Goal: Task Accomplishment & Management: Complete application form

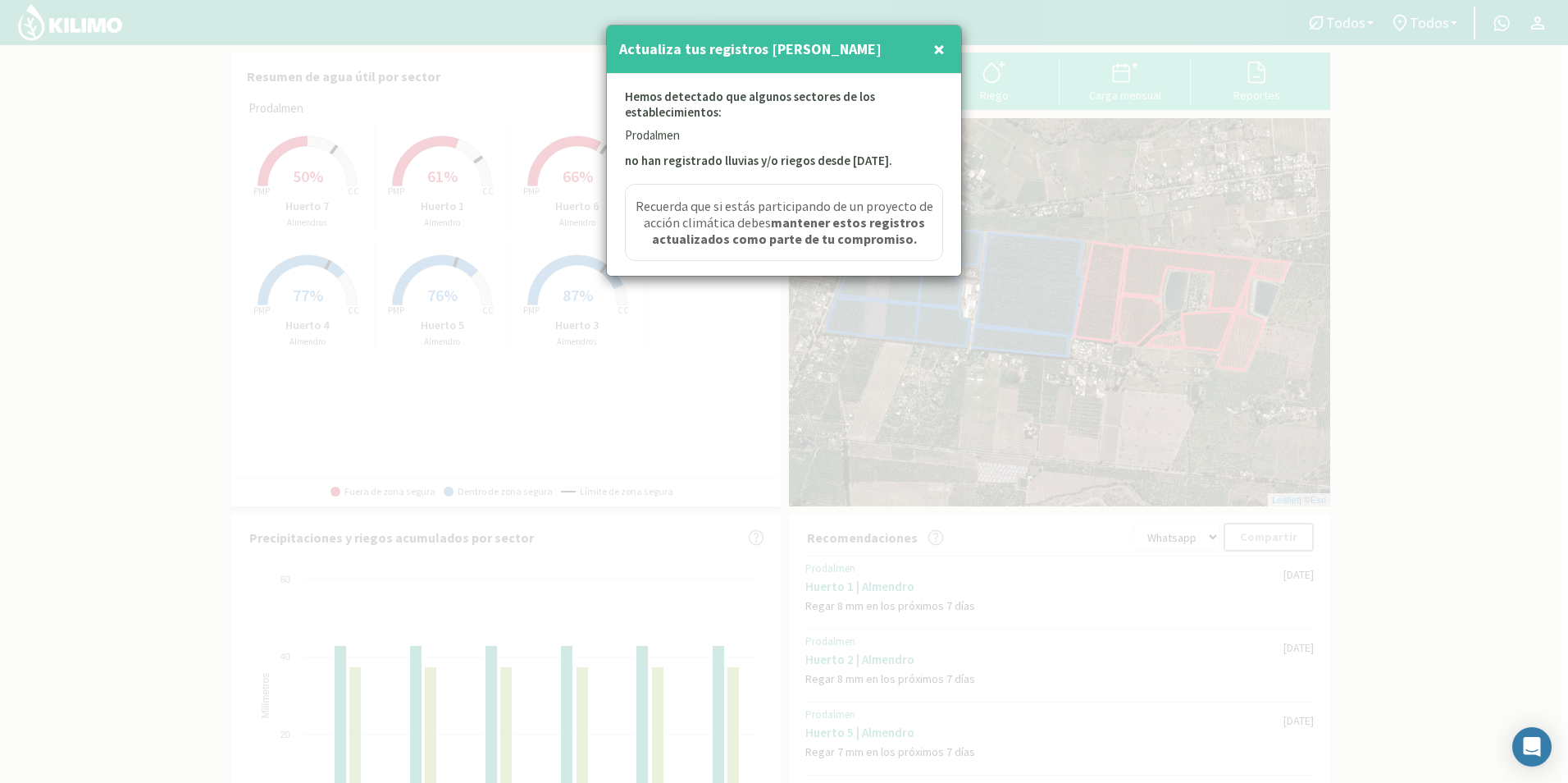
click at [952, 45] on div "Actualiza tus registros [PERSON_NAME] ×" at bounding box center [784, 49] width 355 height 49
click at [945, 48] on button "×" at bounding box center [939, 49] width 20 height 32
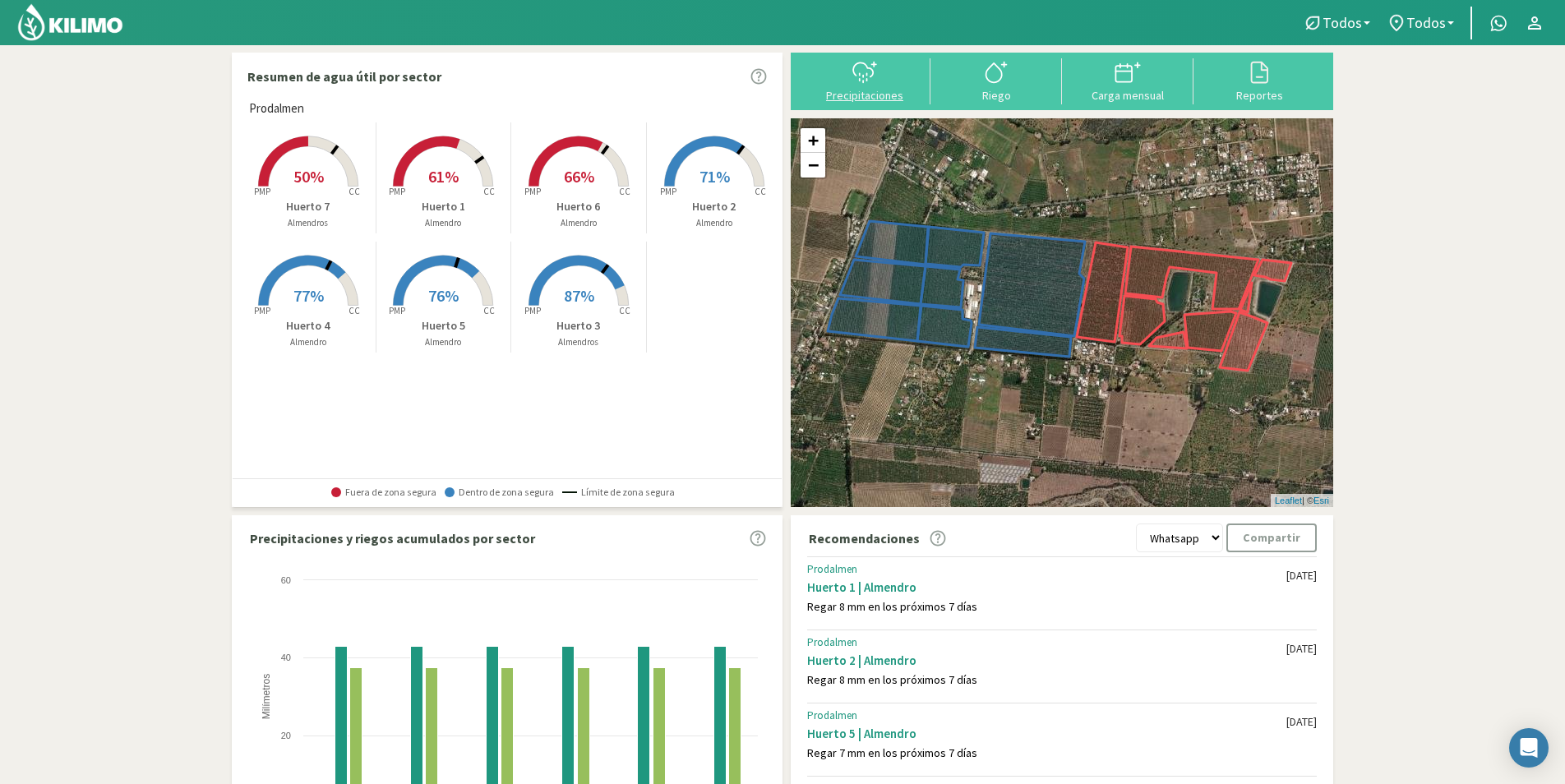
click at [867, 85] on icon at bounding box center [865, 72] width 26 height 26
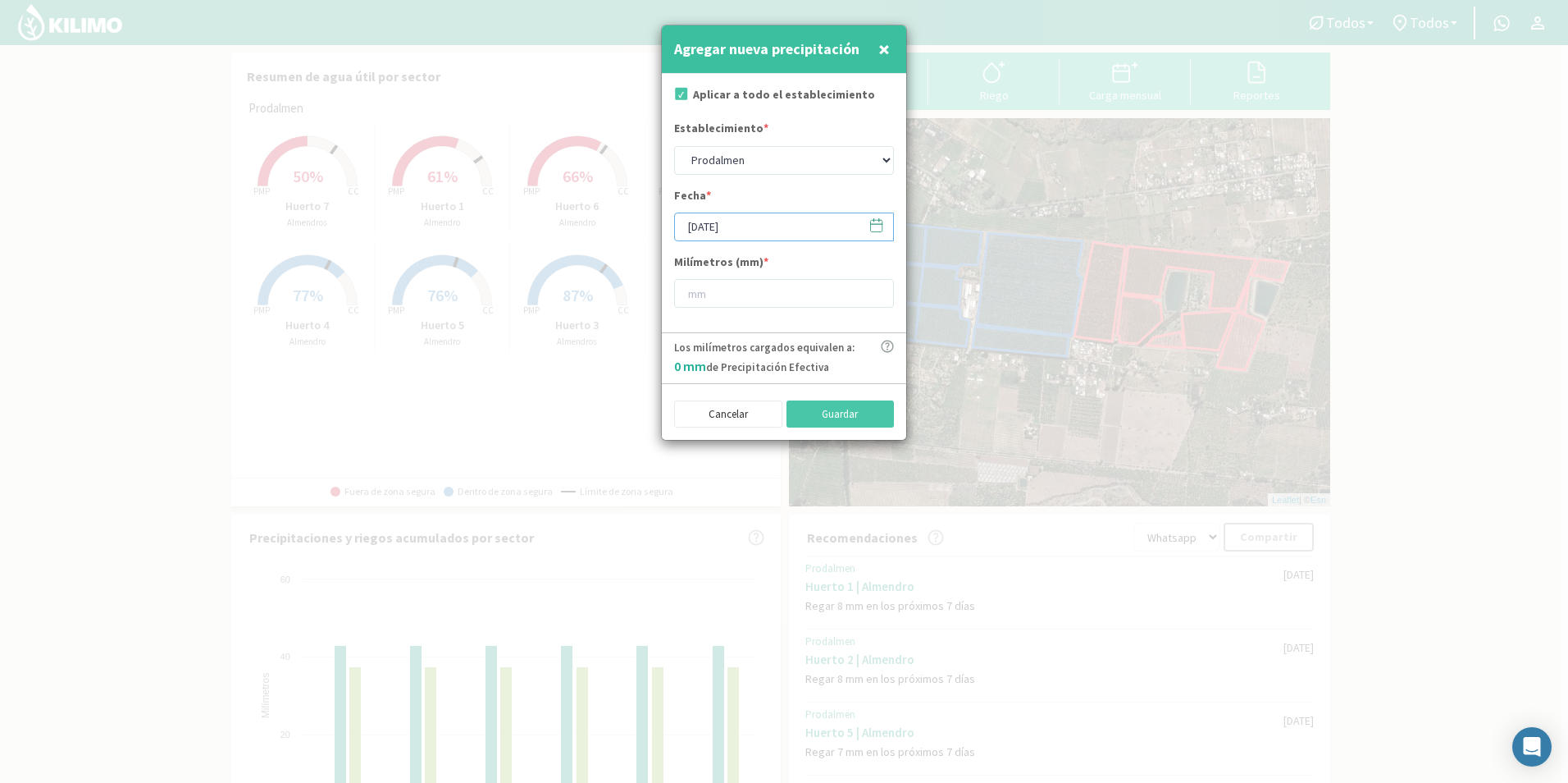
click at [890, 229] on input "[DATE]" at bounding box center [784, 227] width 220 height 29
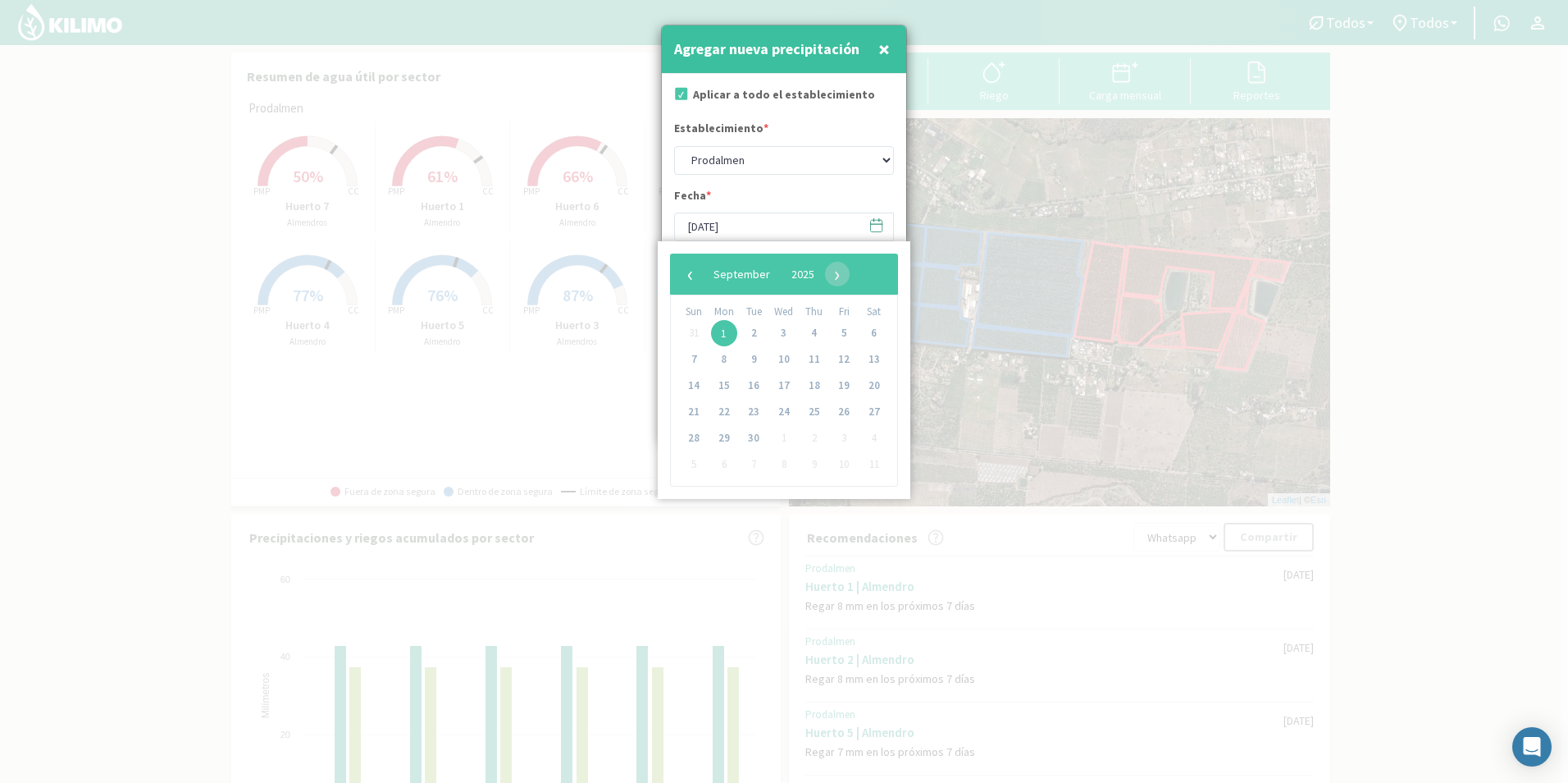
click at [696, 411] on span "21" at bounding box center [693, 412] width 26 height 26
click at [697, 411] on span "21" at bounding box center [693, 412] width 26 height 26
click at [688, 413] on span "21" at bounding box center [693, 412] width 26 height 26
click at [691, 281] on span "‹" at bounding box center [691, 274] width 25 height 25
click at [852, 415] on span "22" at bounding box center [843, 412] width 26 height 26
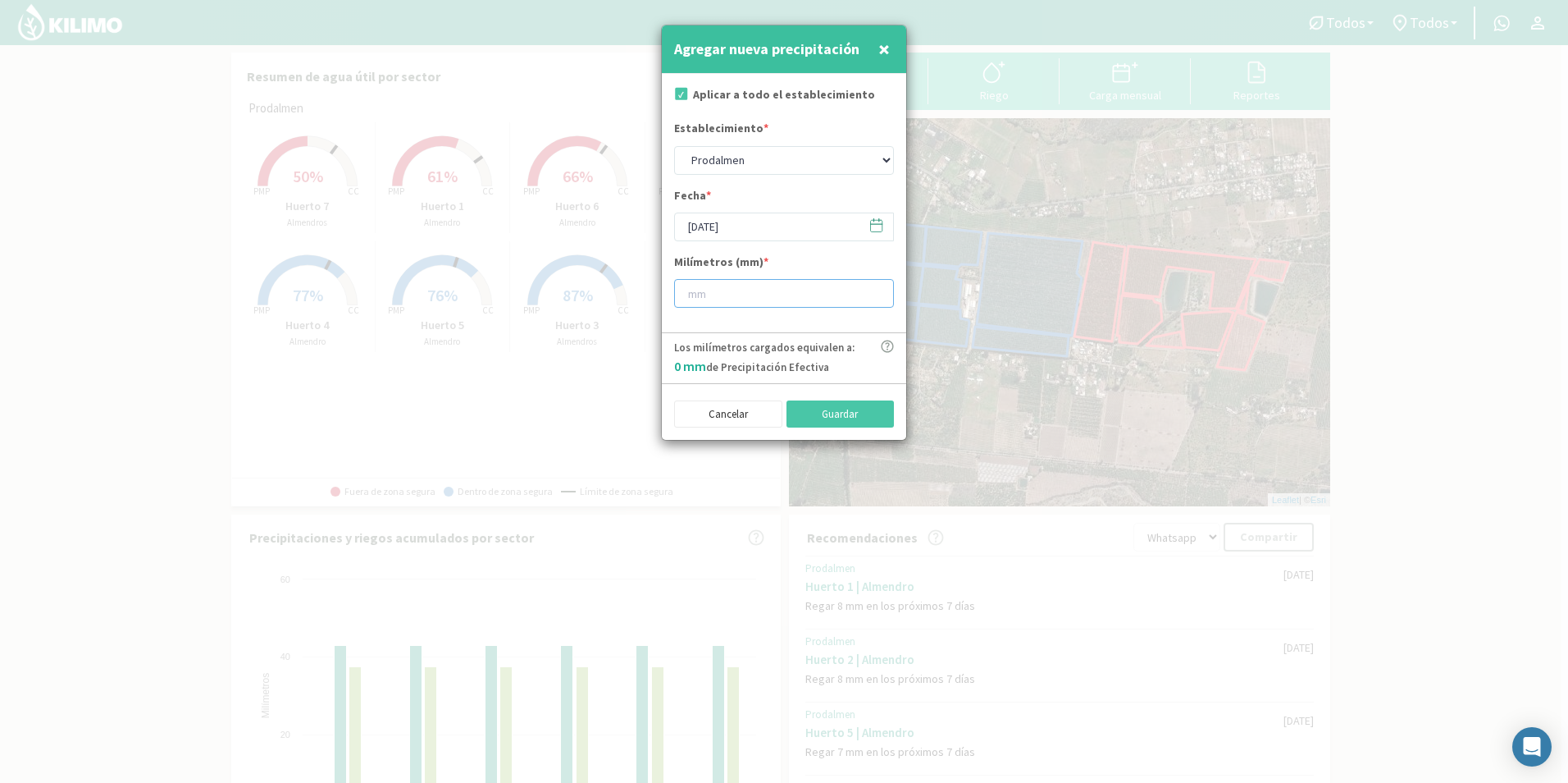
click at [774, 290] on input "number" at bounding box center [784, 293] width 220 height 29
click at [691, 226] on input "[DATE]" at bounding box center [784, 227] width 220 height 29
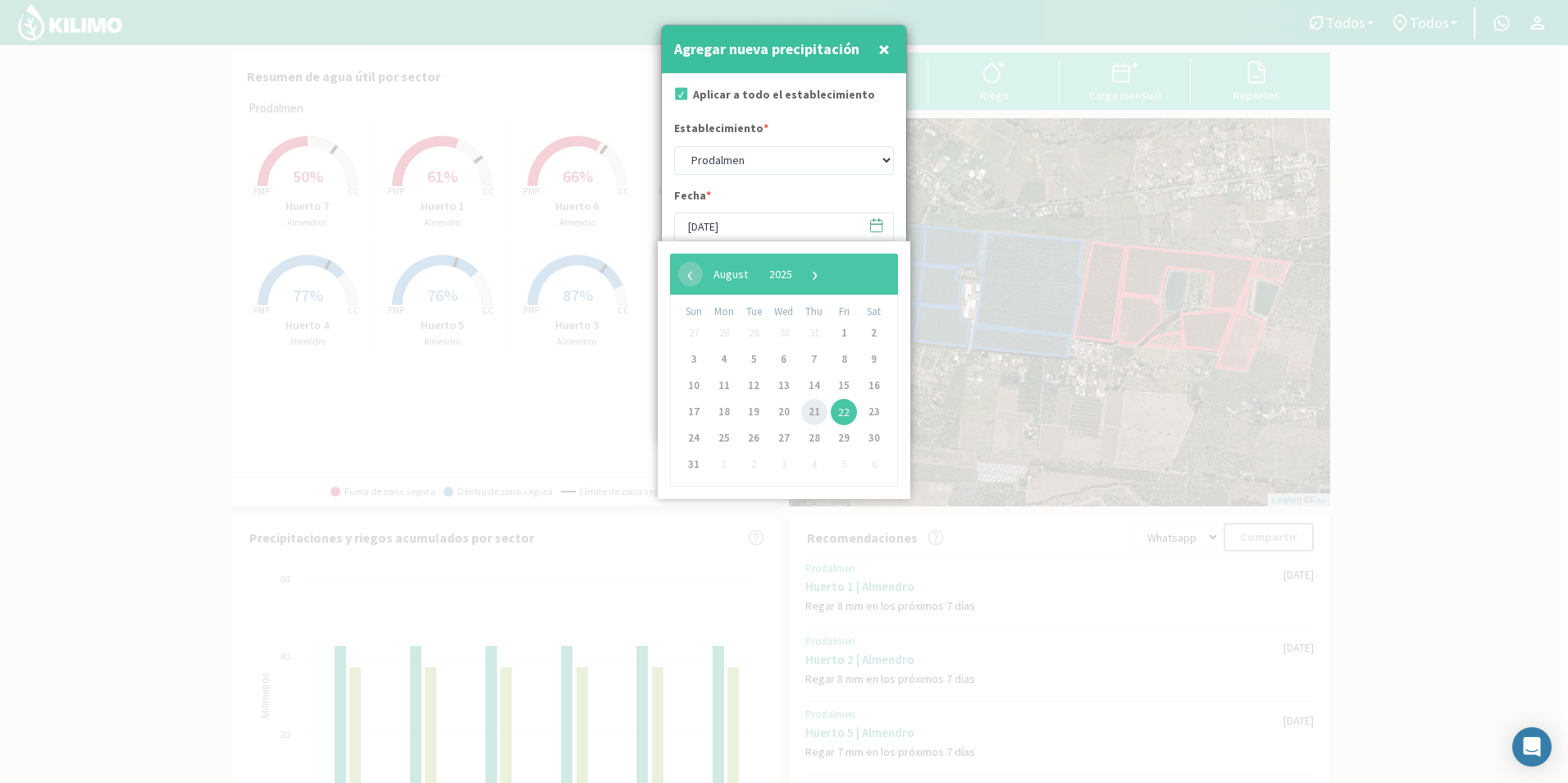
click at [823, 409] on span "21" at bounding box center [814, 412] width 26 height 26
type input "[DATE]"
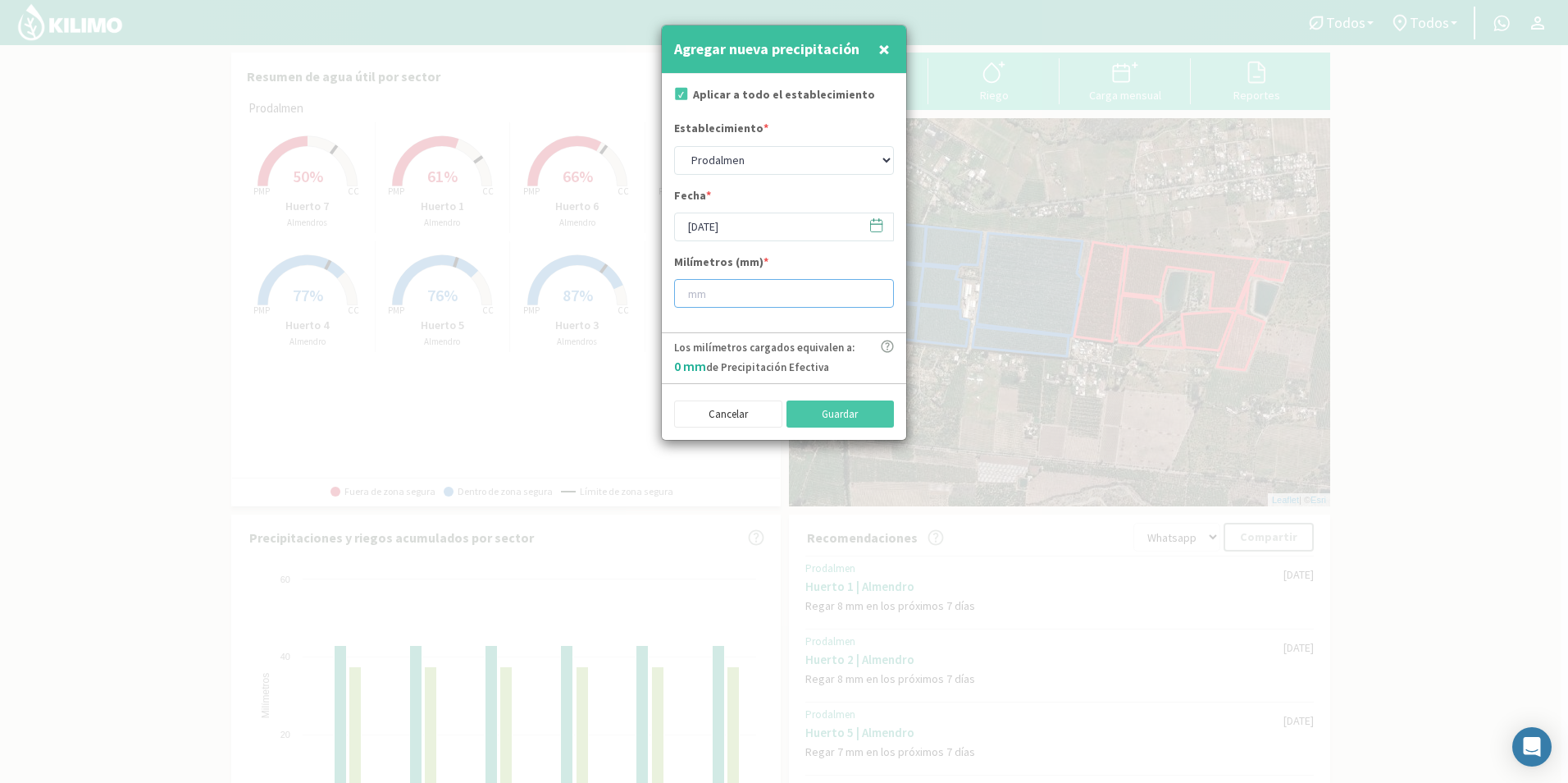
click at [761, 288] on input "number" at bounding box center [784, 293] width 220 height 29
type input "30"
click at [842, 415] on button "Guardar" at bounding box center [841, 414] width 108 height 28
type input "[DATE]"
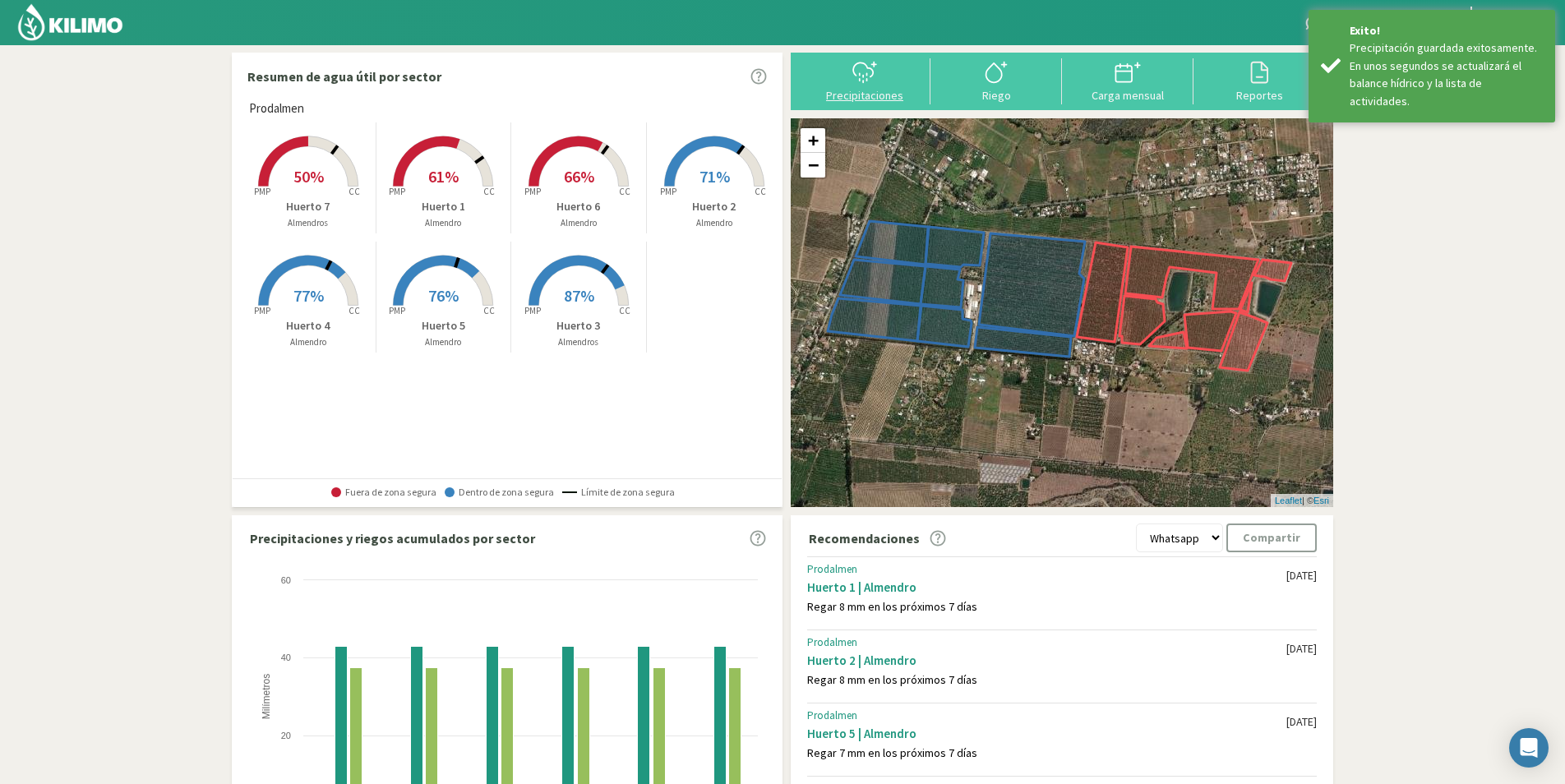
click at [857, 95] on div "Precipitaciones" at bounding box center [865, 95] width 121 height 11
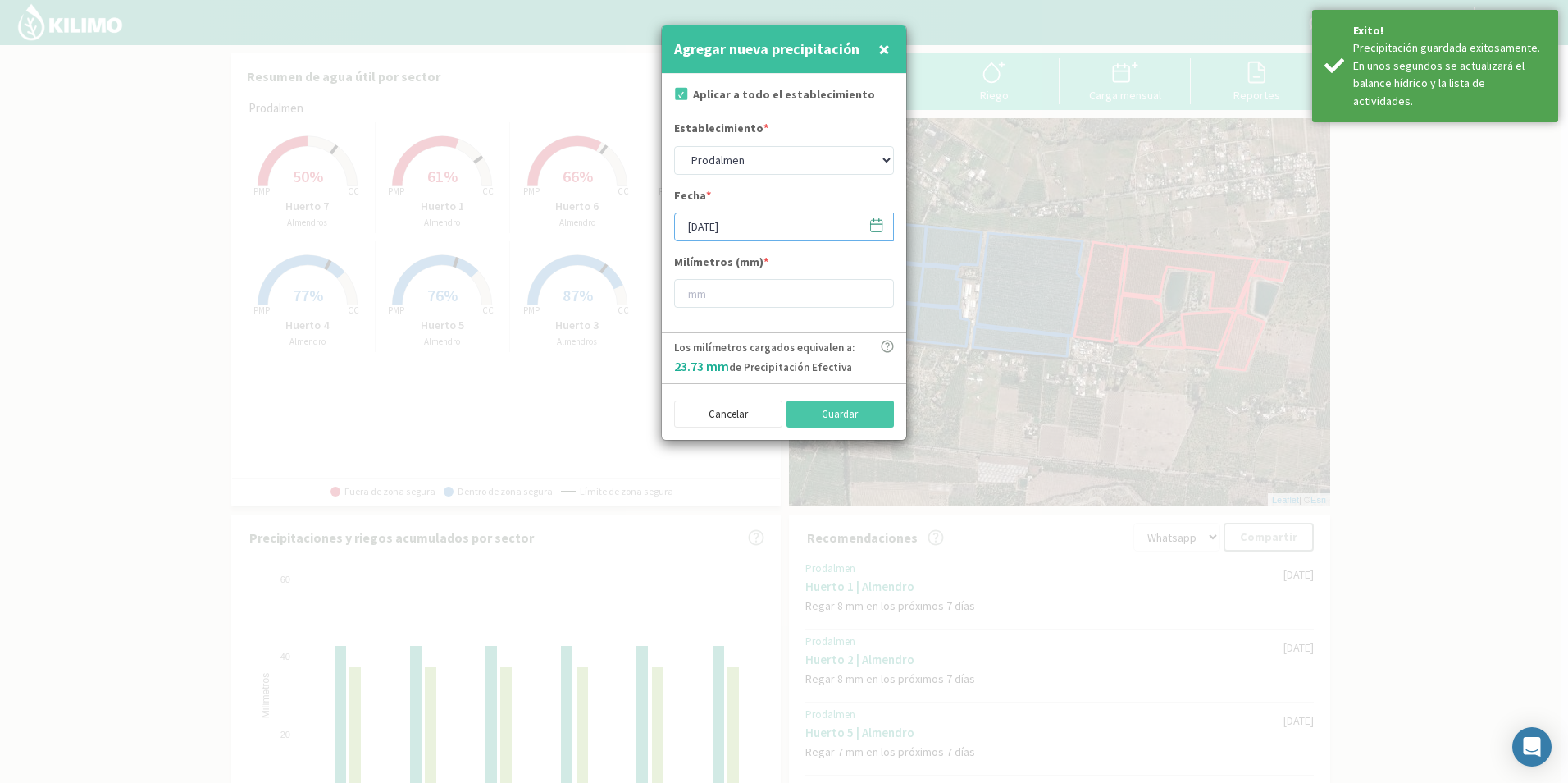
click at [823, 226] on input "[DATE]" at bounding box center [784, 227] width 220 height 29
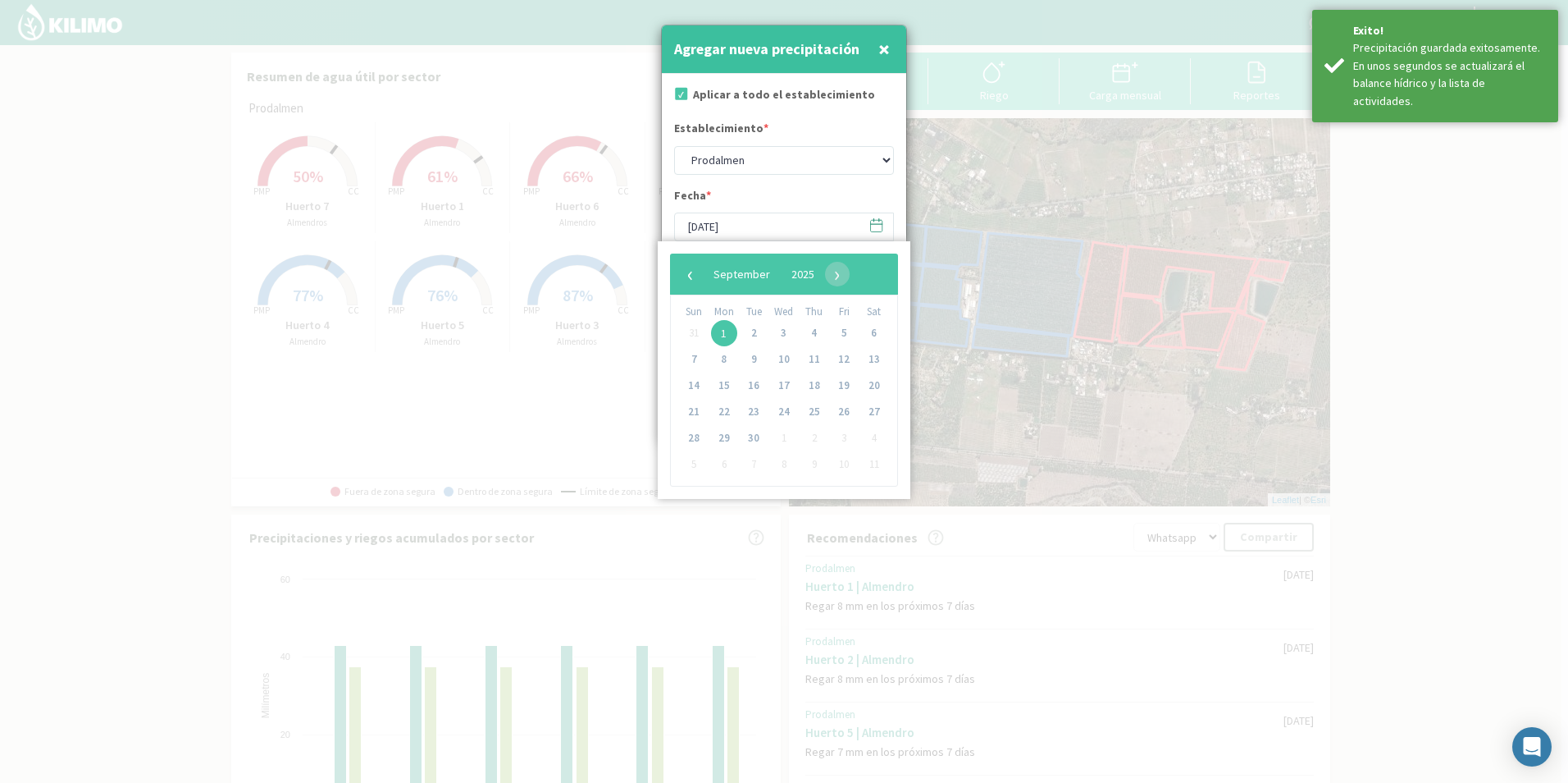
click at [686, 258] on div "‹ ​ September ​ 2025 ​ ›" at bounding box center [784, 274] width 228 height 41
click at [692, 264] on span "‹" at bounding box center [691, 274] width 25 height 25
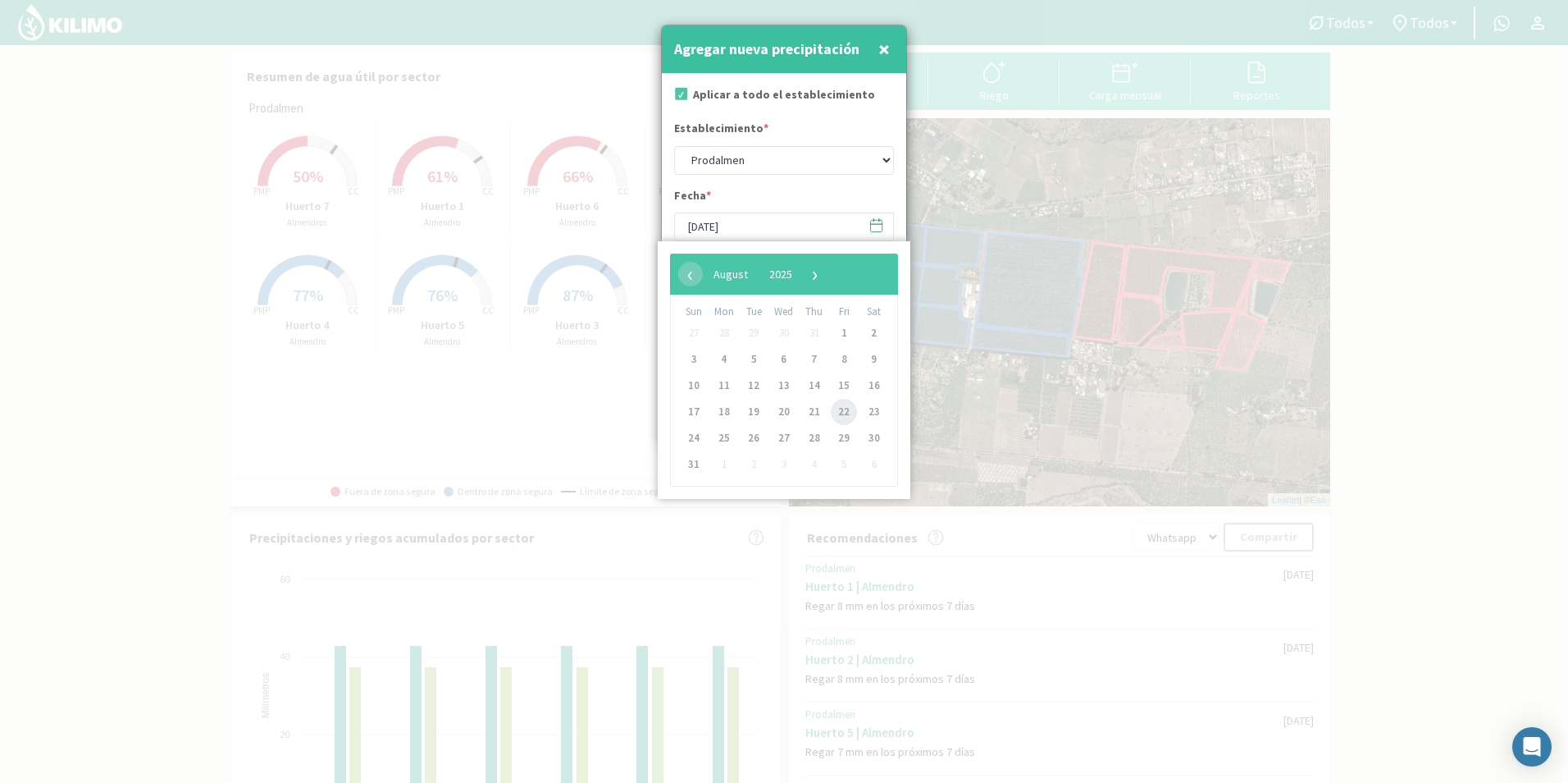
click at [846, 408] on span "22" at bounding box center [843, 412] width 26 height 26
type input "[DATE]"
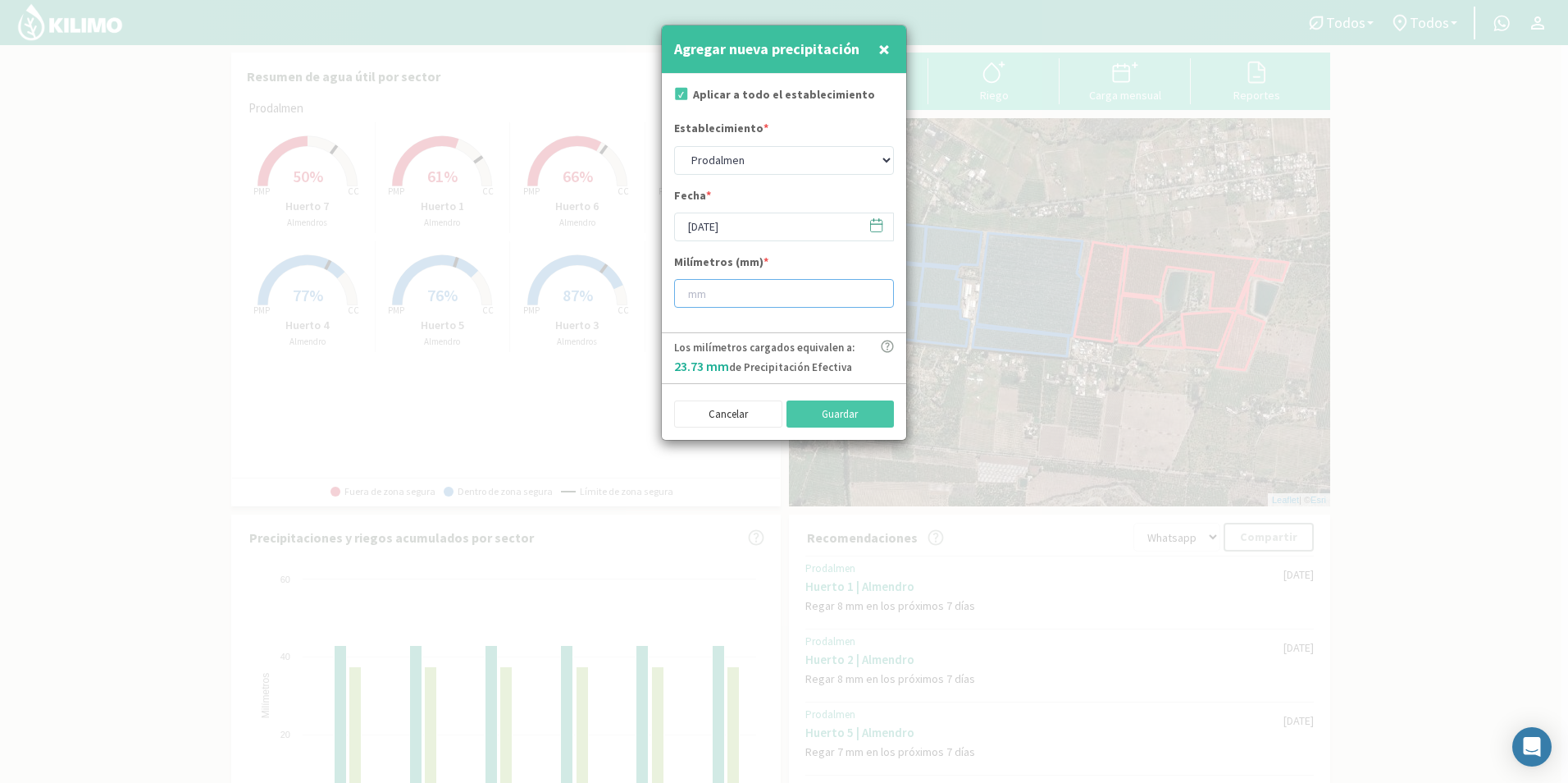
click at [731, 285] on input "number" at bounding box center [784, 293] width 220 height 29
type input "30"
click at [840, 420] on button "Guardar" at bounding box center [841, 414] width 108 height 28
type input "[DATE]"
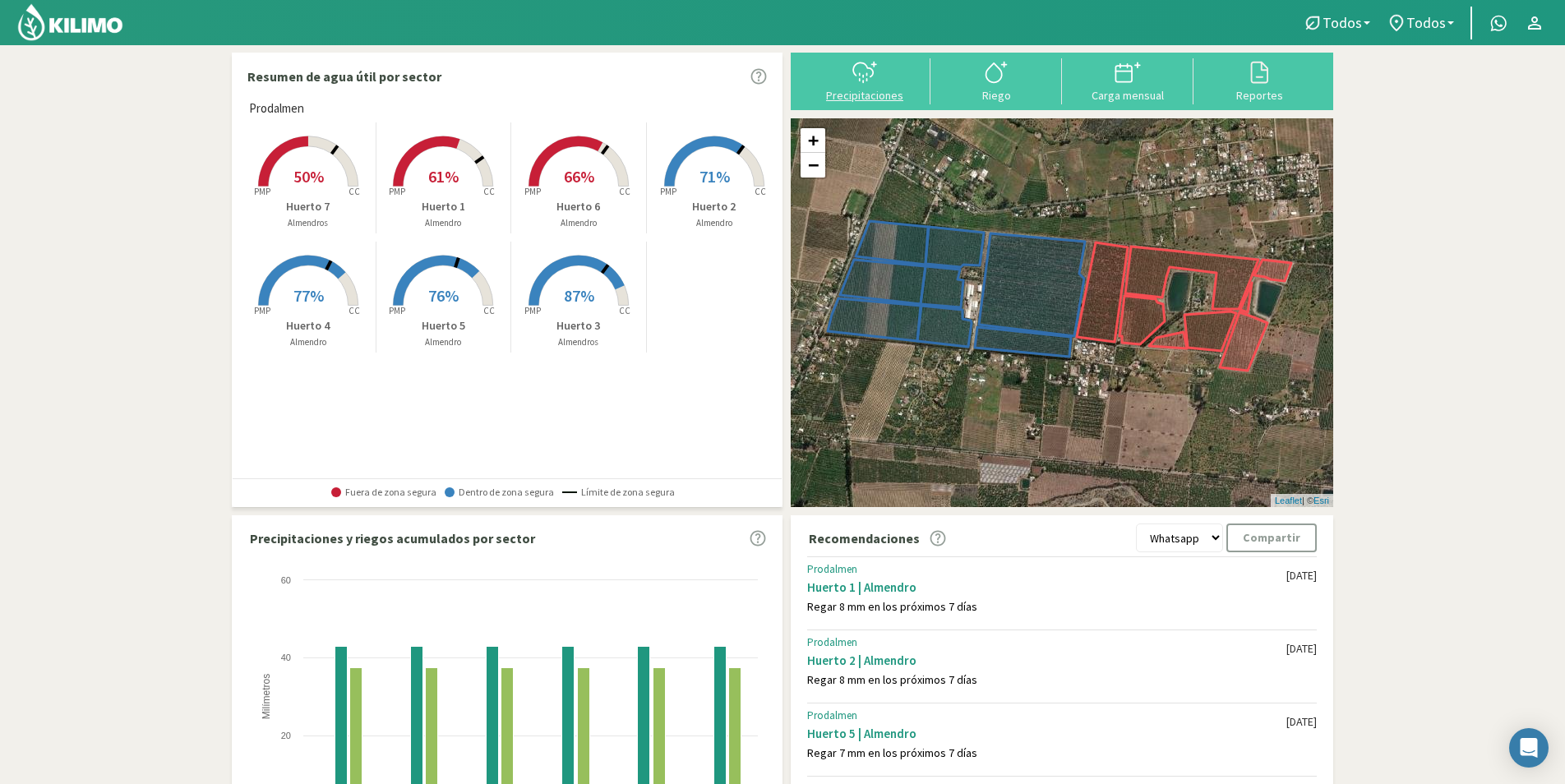
click at [876, 76] on icon at bounding box center [865, 72] width 26 height 26
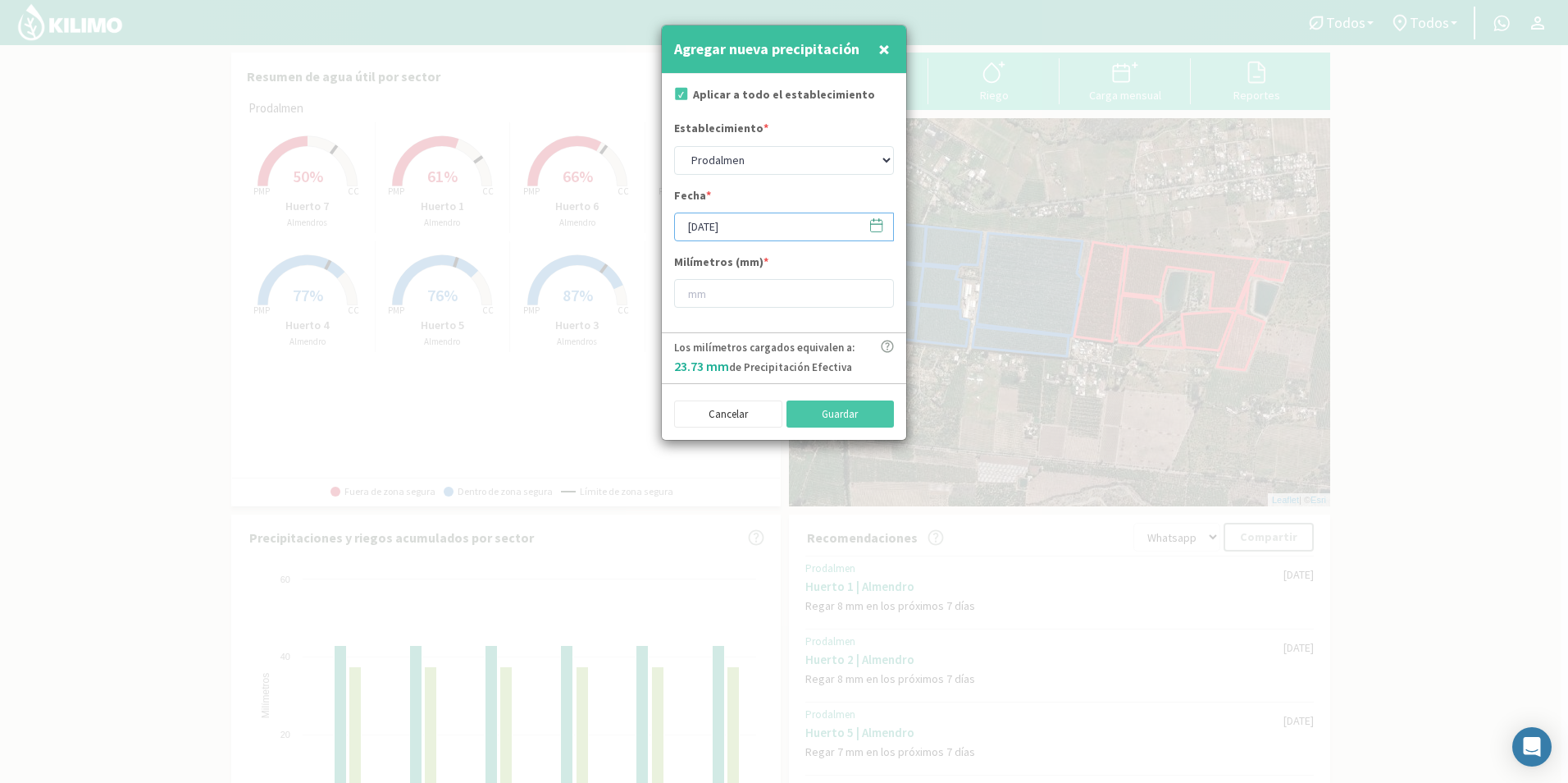
click at [888, 227] on input "[DATE]" at bounding box center [784, 227] width 220 height 29
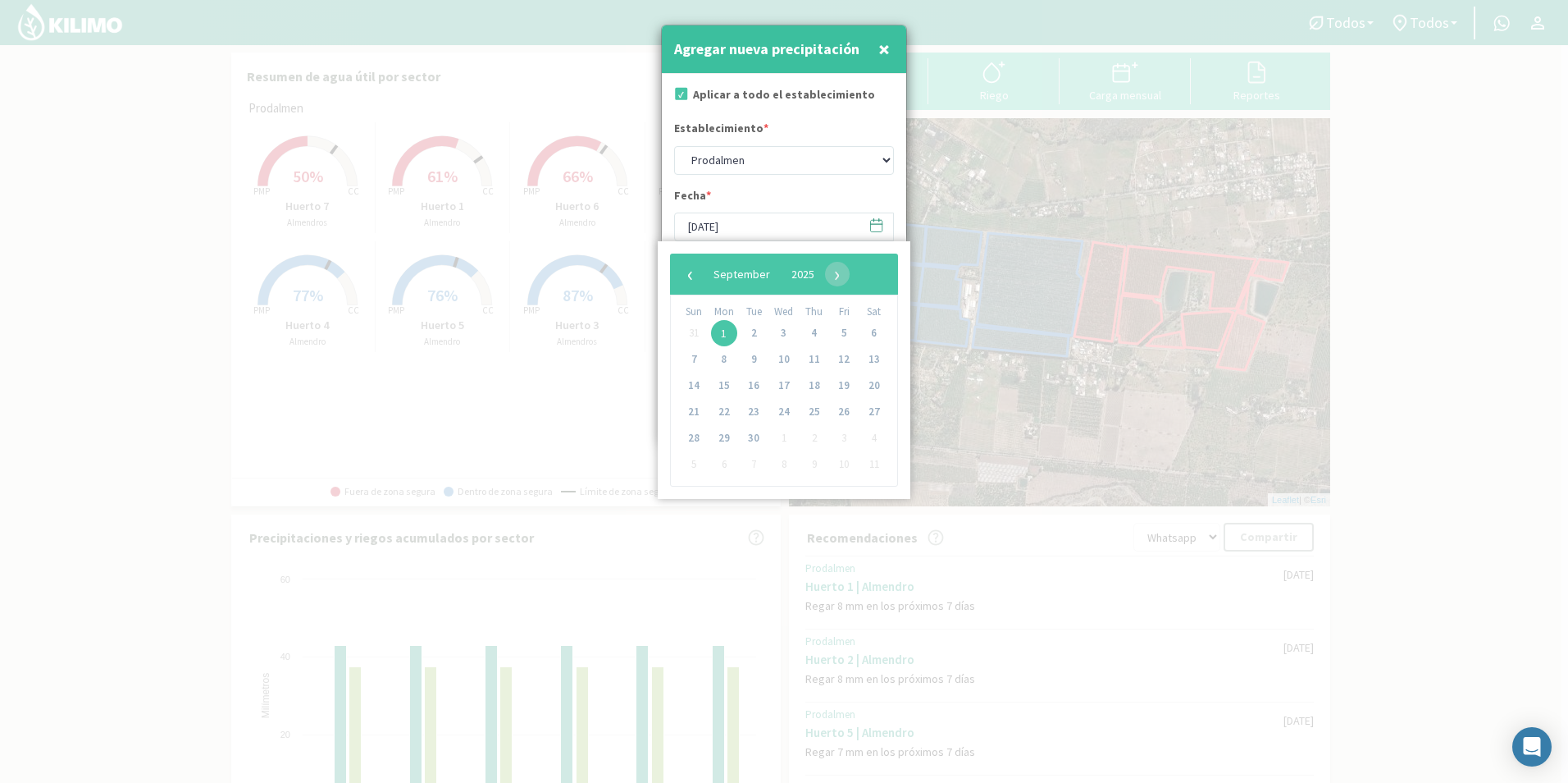
click at [875, 224] on icon at bounding box center [877, 224] width 11 height 0
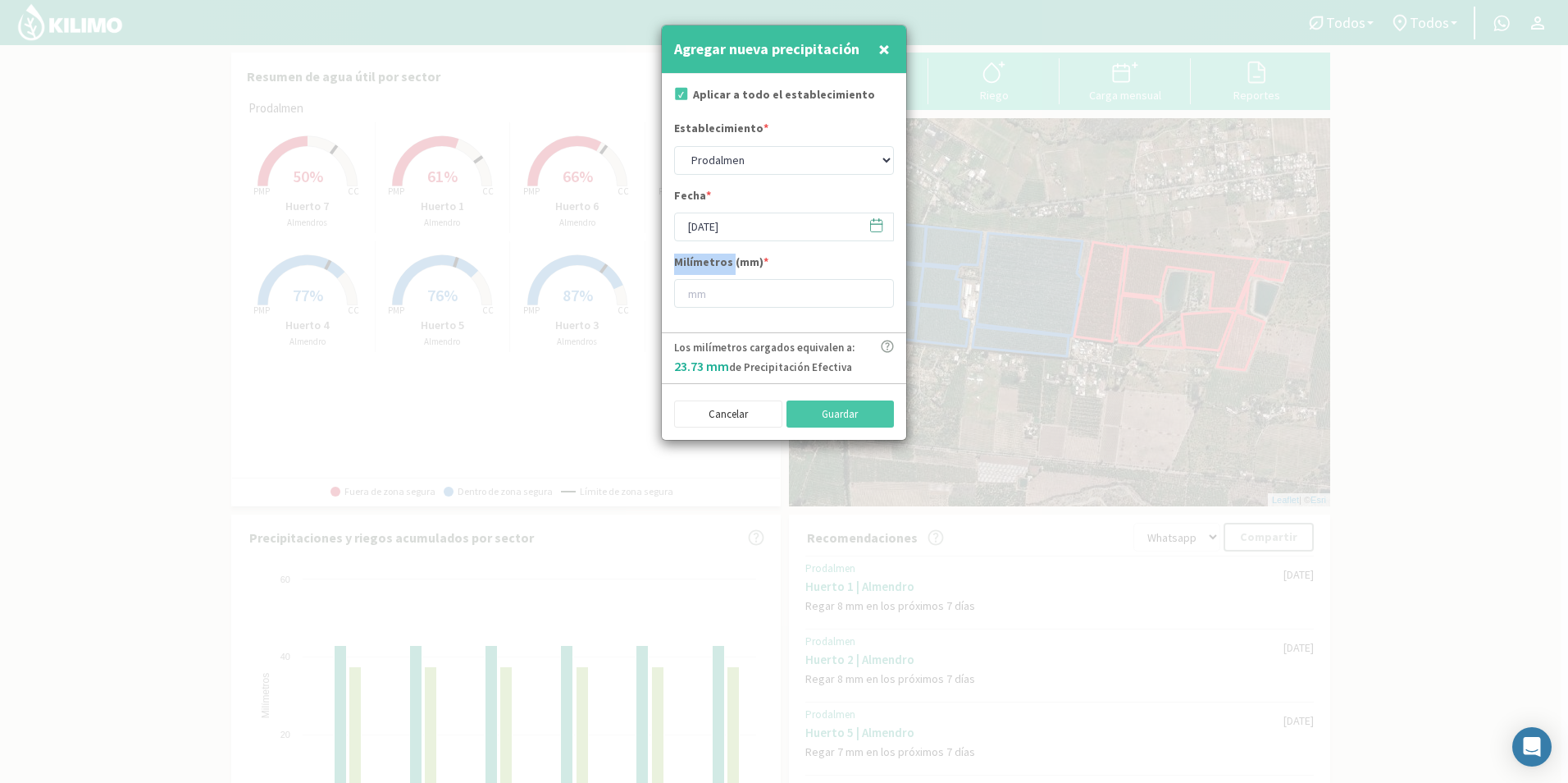
click at [875, 223] on icon at bounding box center [877, 225] width 15 height 15
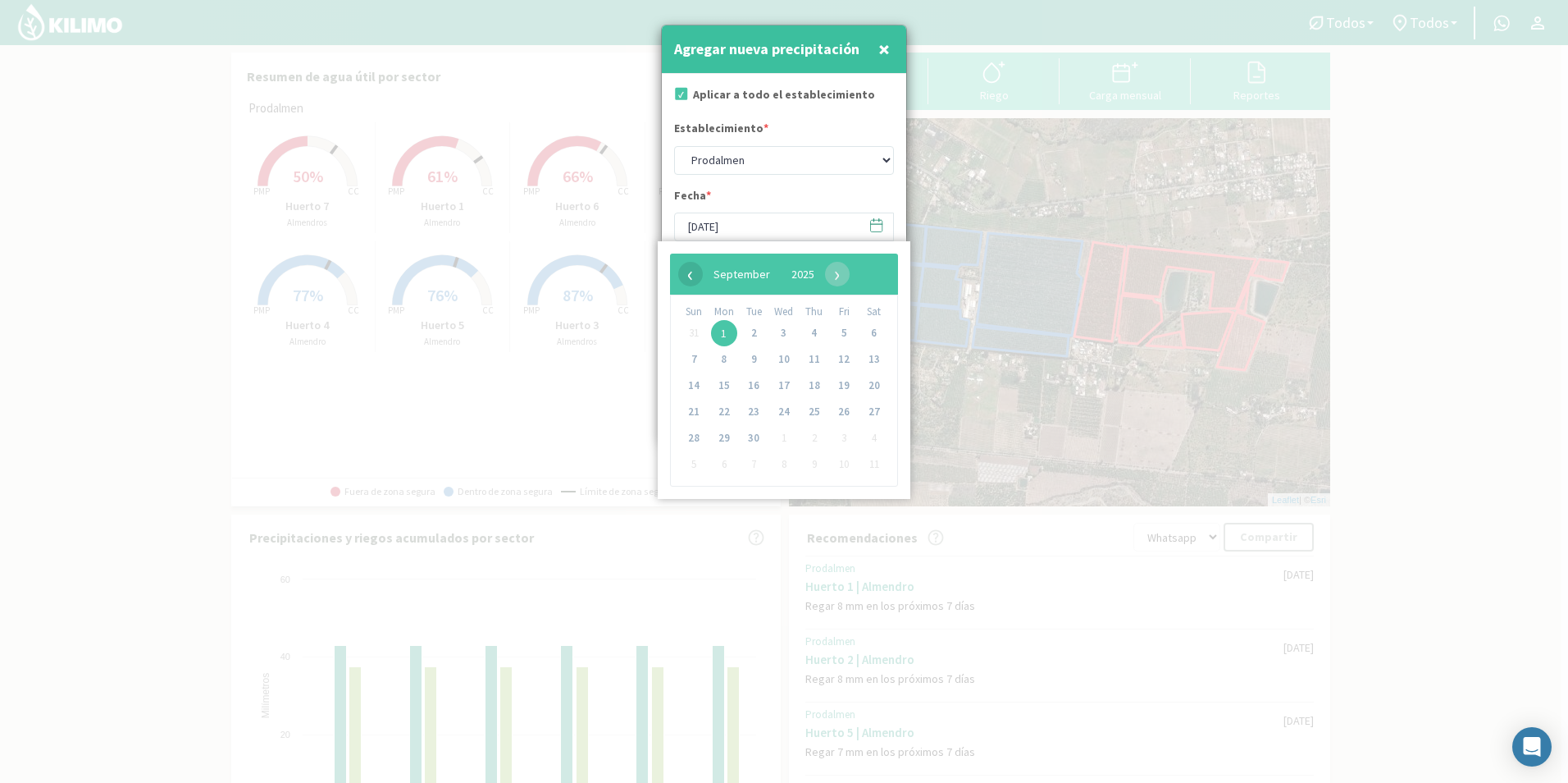
click at [686, 270] on span "‹" at bounding box center [691, 274] width 25 height 25
click at [844, 378] on span "15" at bounding box center [843, 386] width 26 height 26
type input "[DATE]"
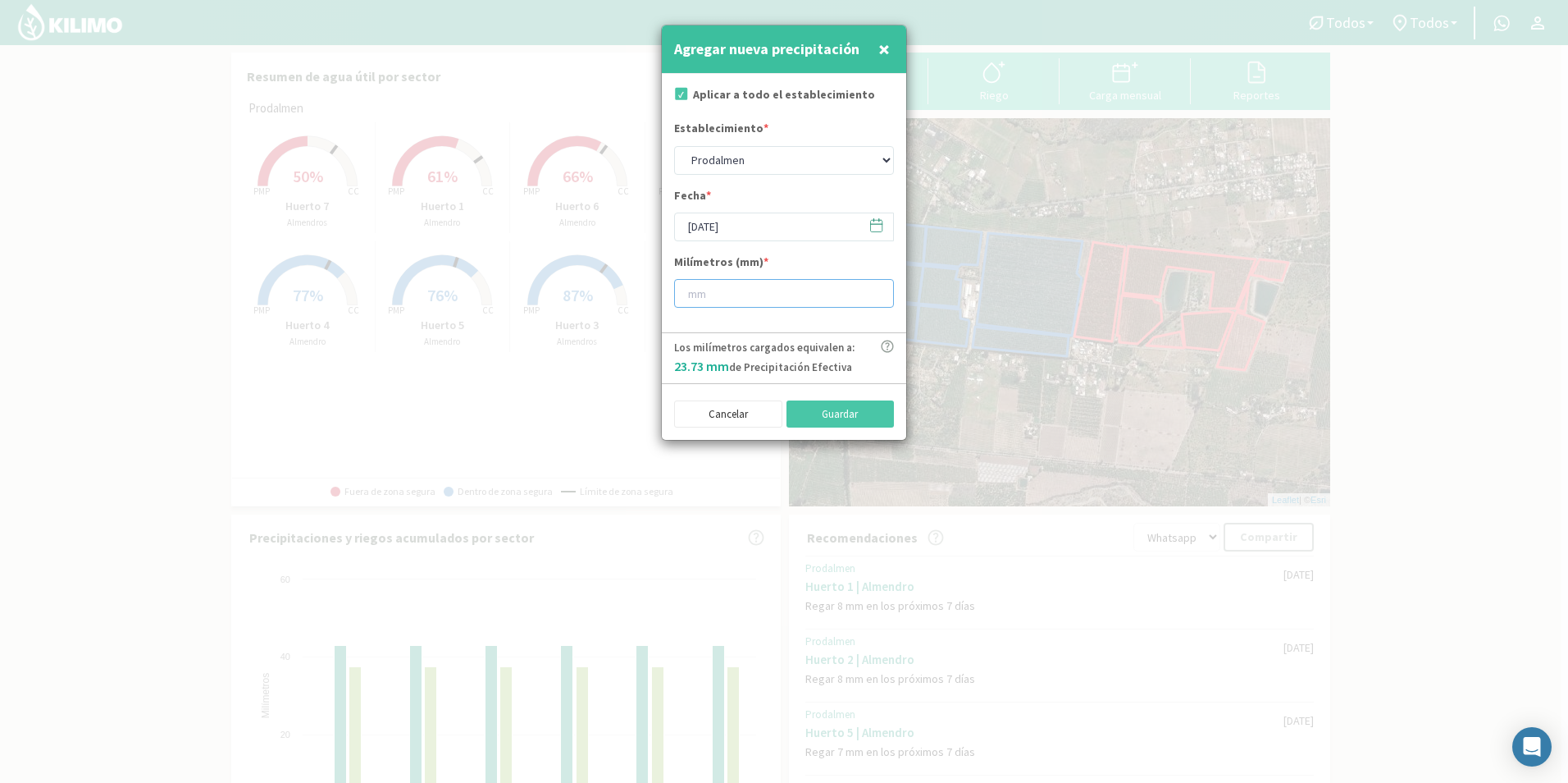
click at [727, 291] on input "number" at bounding box center [784, 293] width 220 height 29
type input "3"
click at [843, 412] on button "Guardar" at bounding box center [841, 414] width 108 height 28
type input "[DATE]"
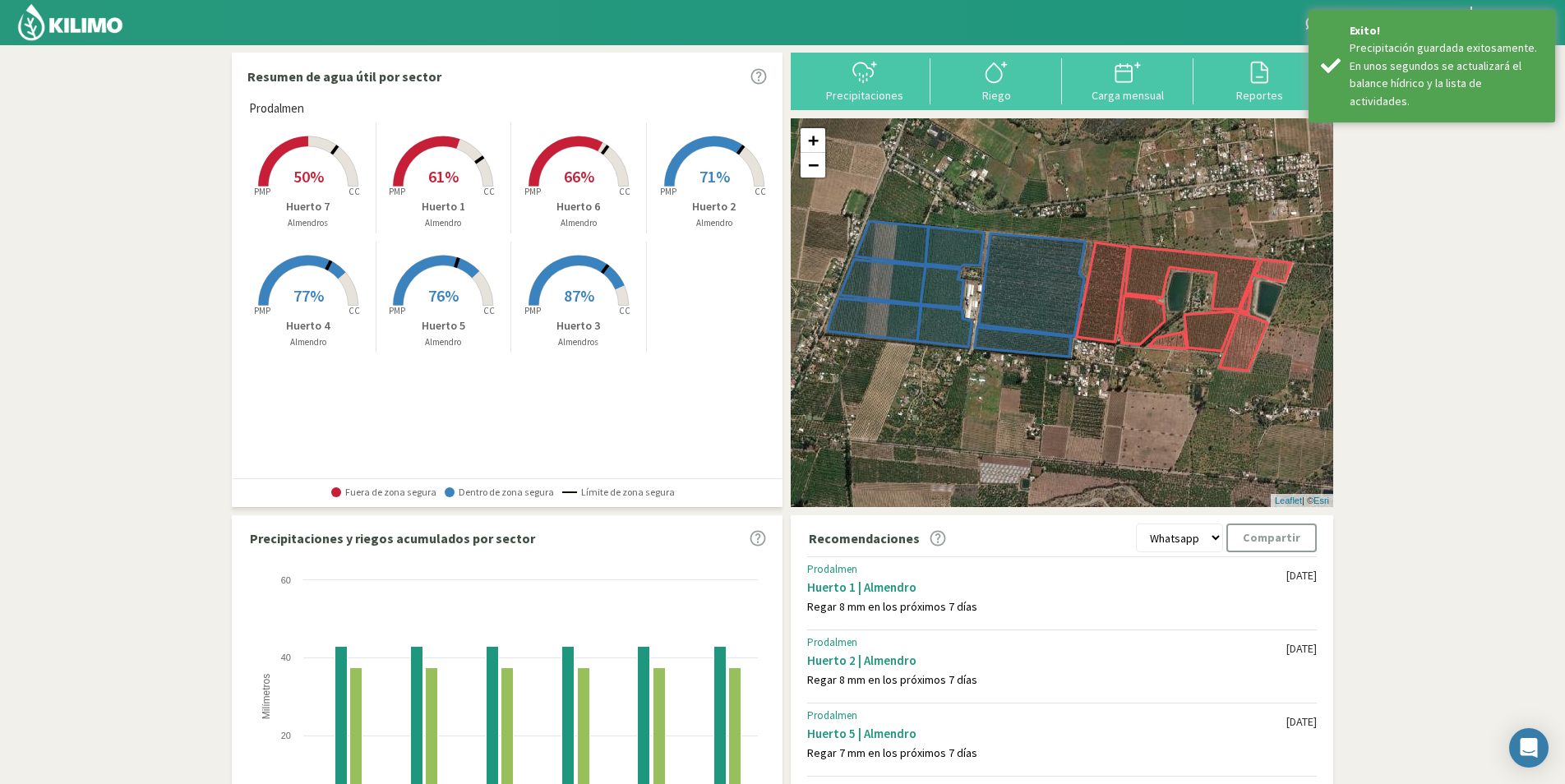
click at [79, 20] on img at bounding box center [70, 22] width 108 height 39
